Goal: Information Seeking & Learning: Learn about a topic

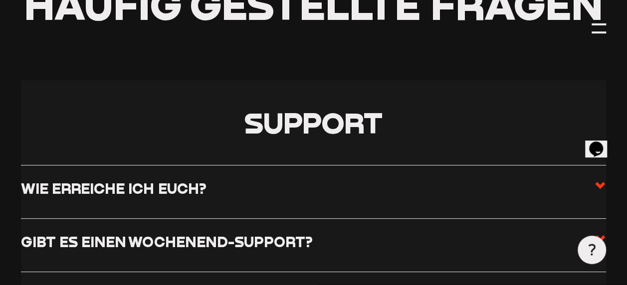
scroll to position [123, 0]
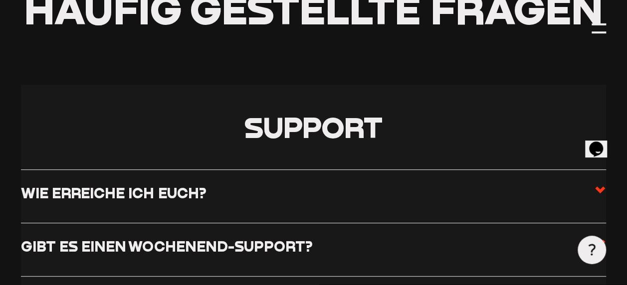
click at [603, 188] on use at bounding box center [600, 189] width 10 height 7
click at [0, 0] on input "Wie erreiche ich euch?" at bounding box center [0, 0] width 0 height 0
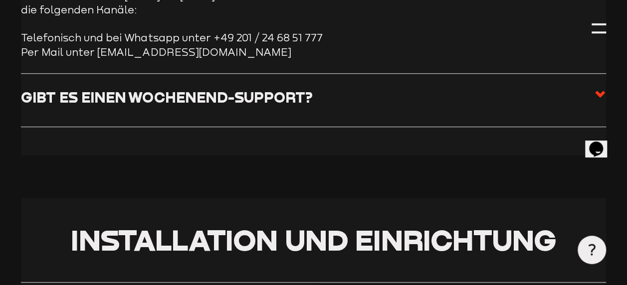
scroll to position [346, 0]
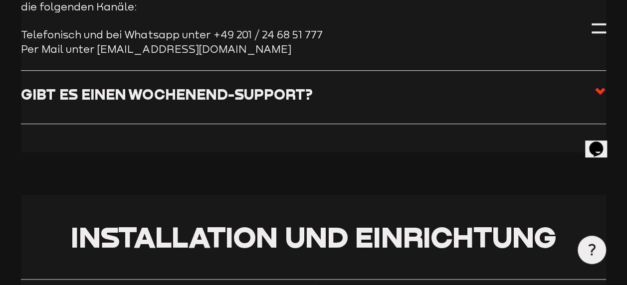
click at [599, 97] on icon at bounding box center [600, 91] width 12 height 12
click at [0, 0] on input "Gibt es einen Wochenend-Support?" at bounding box center [0, 0] width 0 height 0
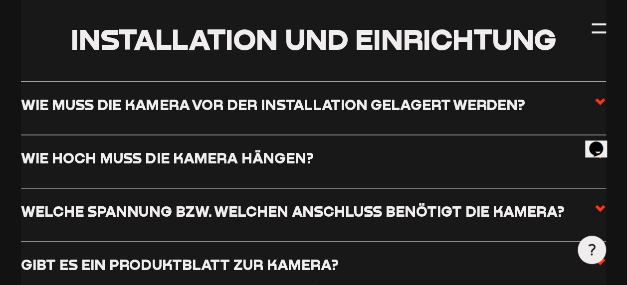
scroll to position [568, 0]
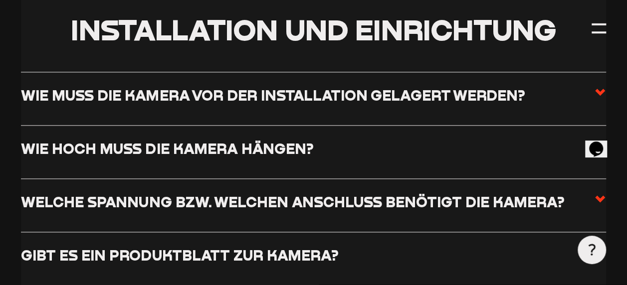
click at [595, 89] on use at bounding box center [600, 92] width 10 height 7
click at [0, 0] on input "Wie muss die Kamera vor der Installation gelagert werden?" at bounding box center [0, 0] width 0 height 0
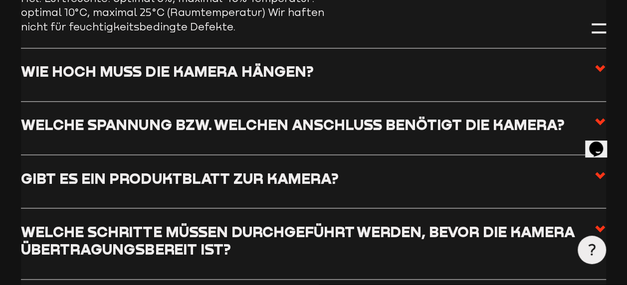
scroll to position [660, 0]
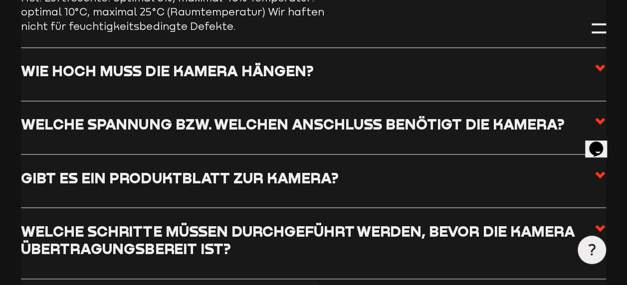
click at [598, 72] on icon at bounding box center [600, 68] width 12 height 12
click at [0, 0] on input "Wie hoch muss die Kamera hängen?" at bounding box center [0, 0] width 0 height 0
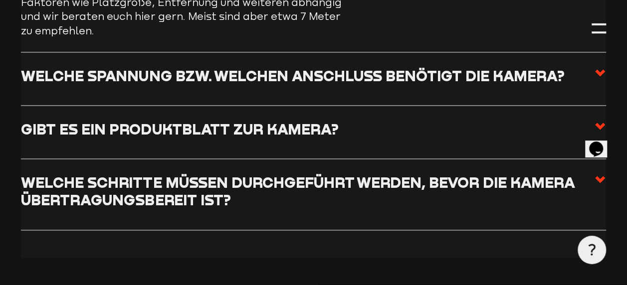
scroll to position [666, 0]
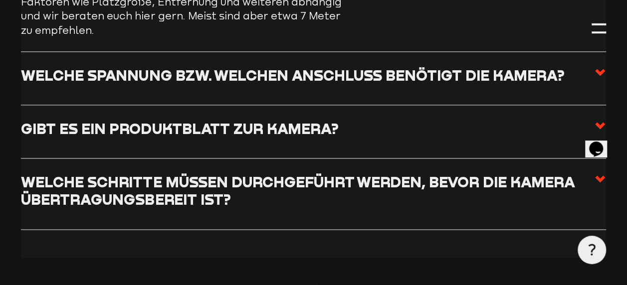
click at [594, 71] on icon at bounding box center [600, 72] width 12 height 12
click at [0, 0] on input "Welche Spannung bzw. welchen Anschluss benötigt die Kamera?" at bounding box center [0, 0] width 0 height 0
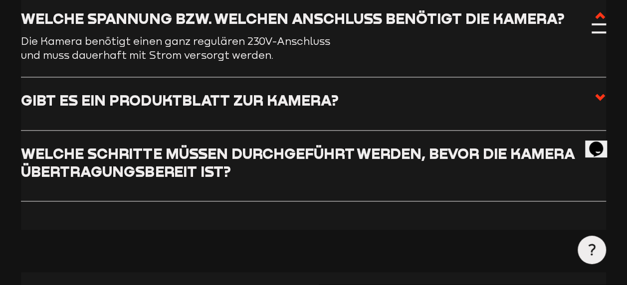
click at [599, 99] on use at bounding box center [600, 97] width 10 height 7
click at [0, 0] on input "Gibt es ein Produktblatt zur Kamera?" at bounding box center [0, 0] width 0 height 0
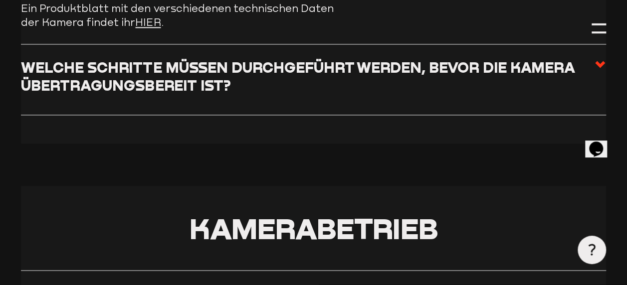
scroll to position [754, 0]
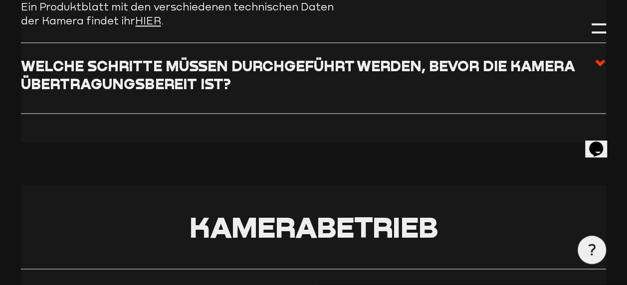
click at [597, 65] on icon at bounding box center [600, 63] width 12 height 12
click at [0, 0] on input "Welche Schritte müssen durchgeführt werden, bevor die Kamera übertragungsbereit…" at bounding box center [0, 0] width 0 height 0
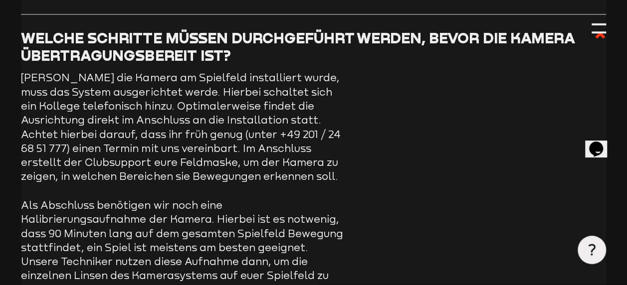
click at [484, 126] on article "[PERSON_NAME] die Kamera am Spielfeld installiert wurde, muss das System ausger…" at bounding box center [313, 184] width 584 height 226
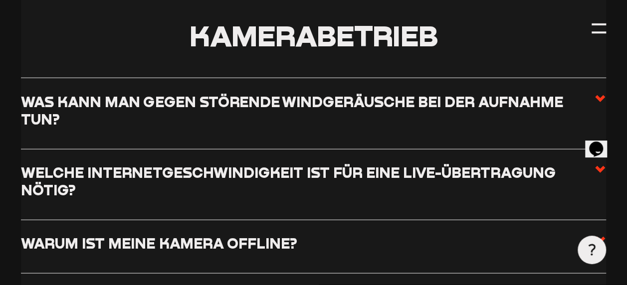
scroll to position [1151, 0]
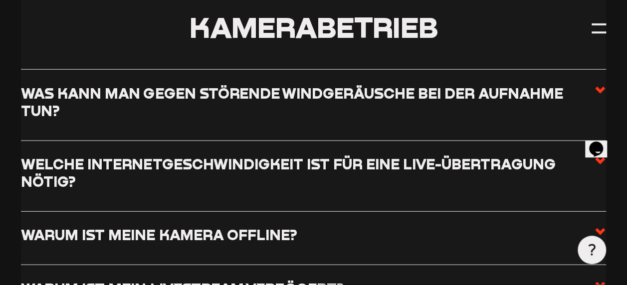
click at [597, 84] on icon at bounding box center [600, 90] width 12 height 12
click at [0, 0] on input "Was kann man gegen störende Windgeräusche bei der Aufnahme tun?" at bounding box center [0, 0] width 0 height 0
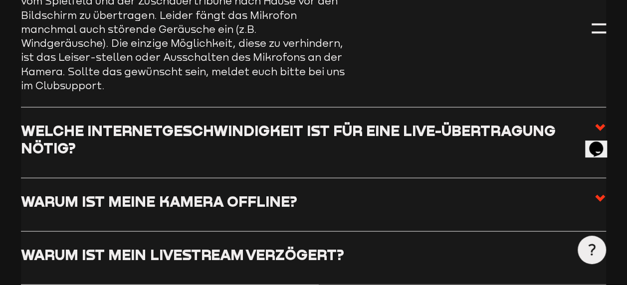
scroll to position [1075, 0]
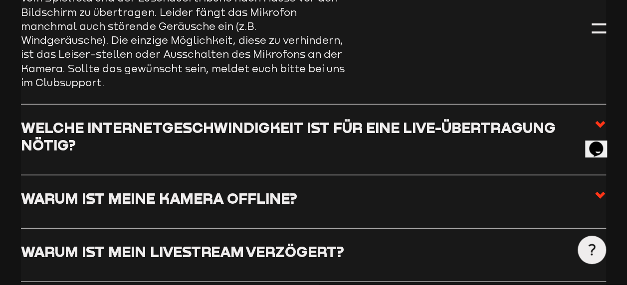
click at [595, 121] on use at bounding box center [600, 124] width 10 height 7
click at [0, 0] on input "Welche Internetgeschwindigkeit ist für eine Live-Übertragung nötig?" at bounding box center [0, 0] width 0 height 0
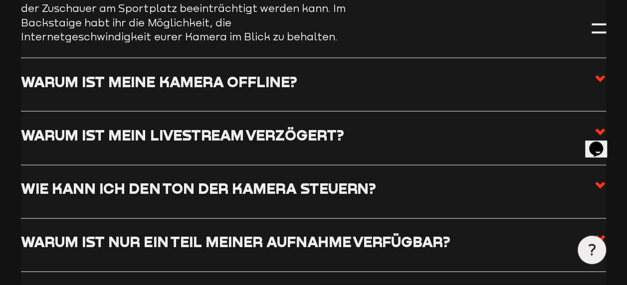
scroll to position [1165, 0]
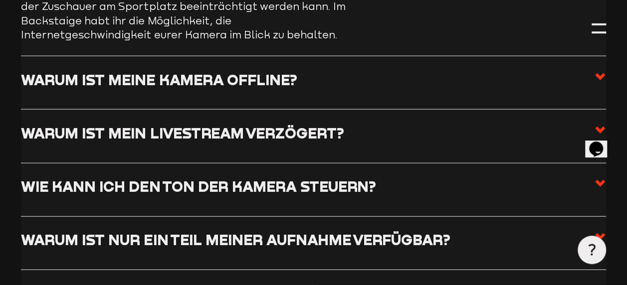
click at [595, 80] on icon at bounding box center [600, 77] width 12 height 12
click at [0, 0] on input "Warum ist meine Kamera offline?" at bounding box center [0, 0] width 0 height 0
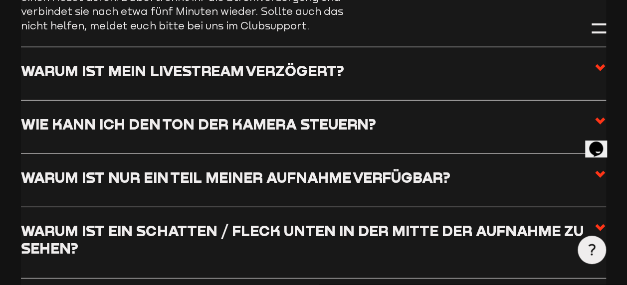
scroll to position [1270, 0]
click at [596, 69] on use at bounding box center [600, 67] width 10 height 7
click at [0, 0] on input "Warum ist mein Livestream verzögert?" at bounding box center [0, 0] width 0 height 0
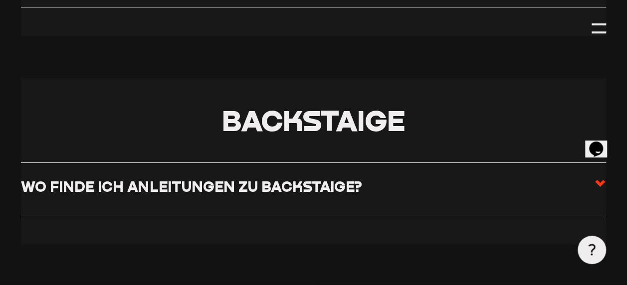
scroll to position [1662, 0]
